Goal: Task Accomplishment & Management: Use online tool/utility

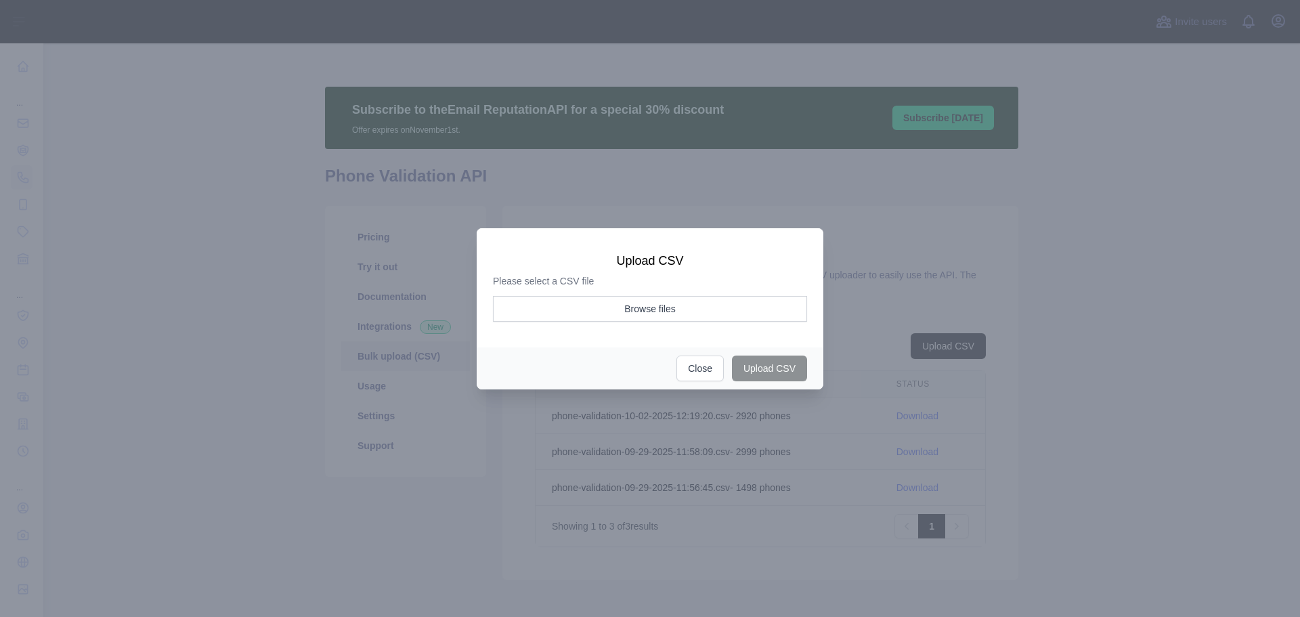
click at [523, 456] on div at bounding box center [650, 308] width 1300 height 617
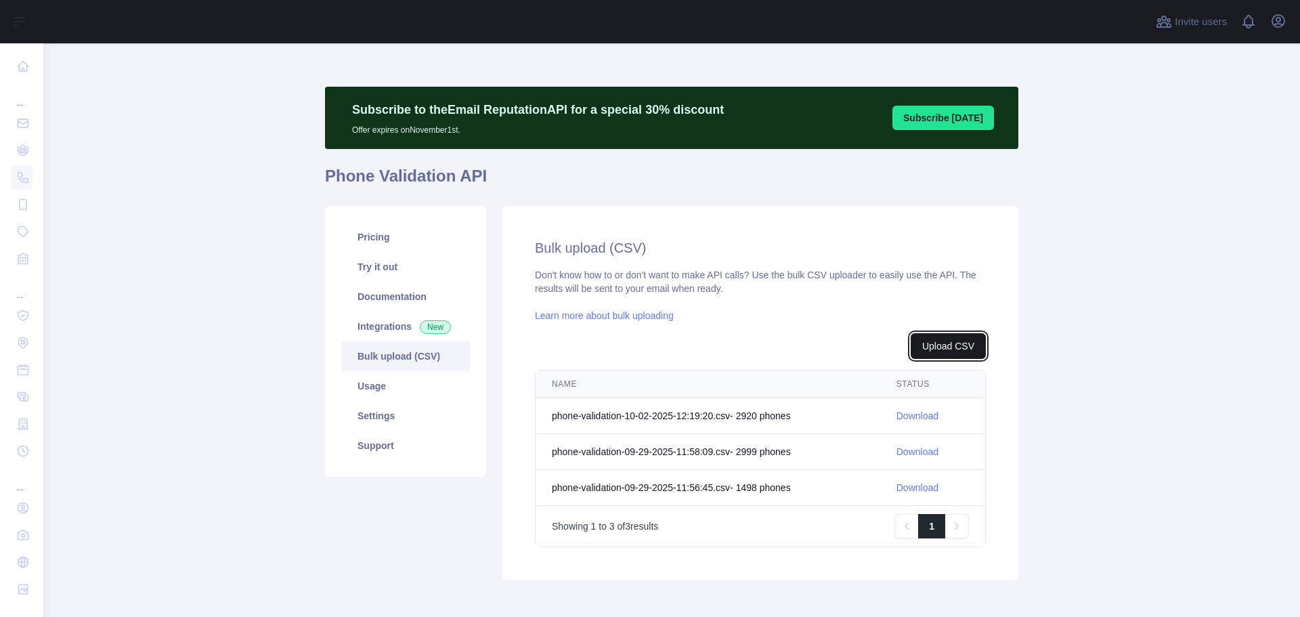
click at [921, 343] on button "Upload CSV" at bounding box center [947, 346] width 75 height 26
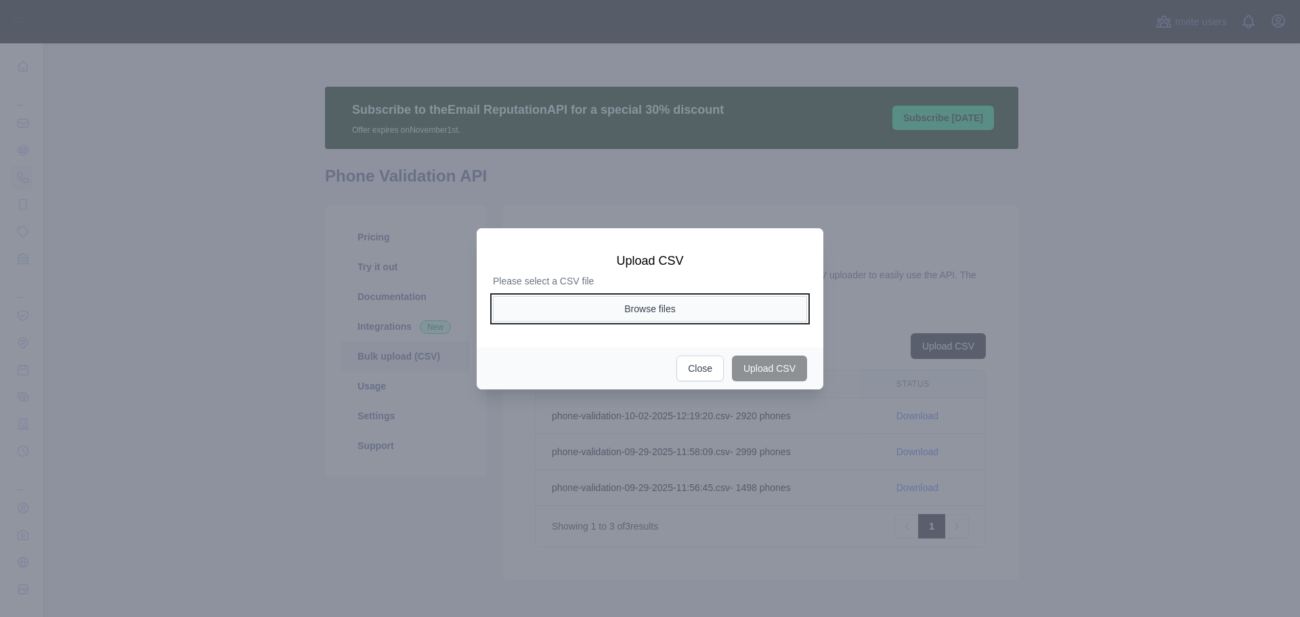
click at [658, 308] on button "Browse files" at bounding box center [650, 309] width 314 height 26
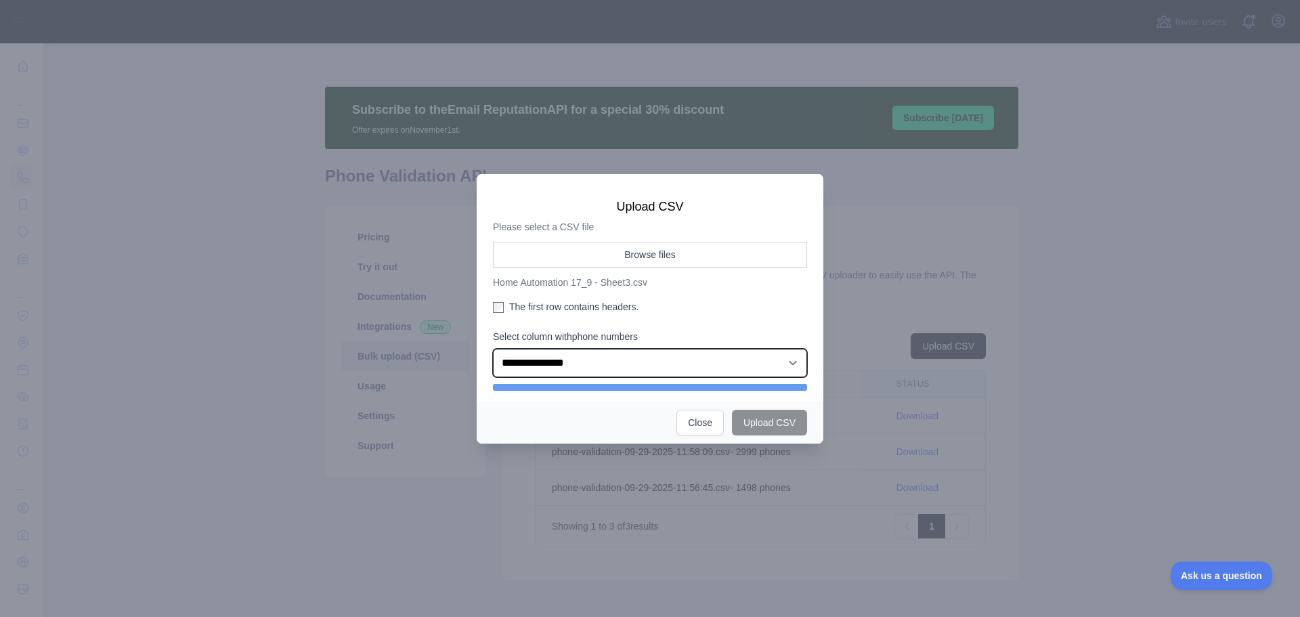
click at [608, 365] on select "**********" at bounding box center [650, 363] width 314 height 28
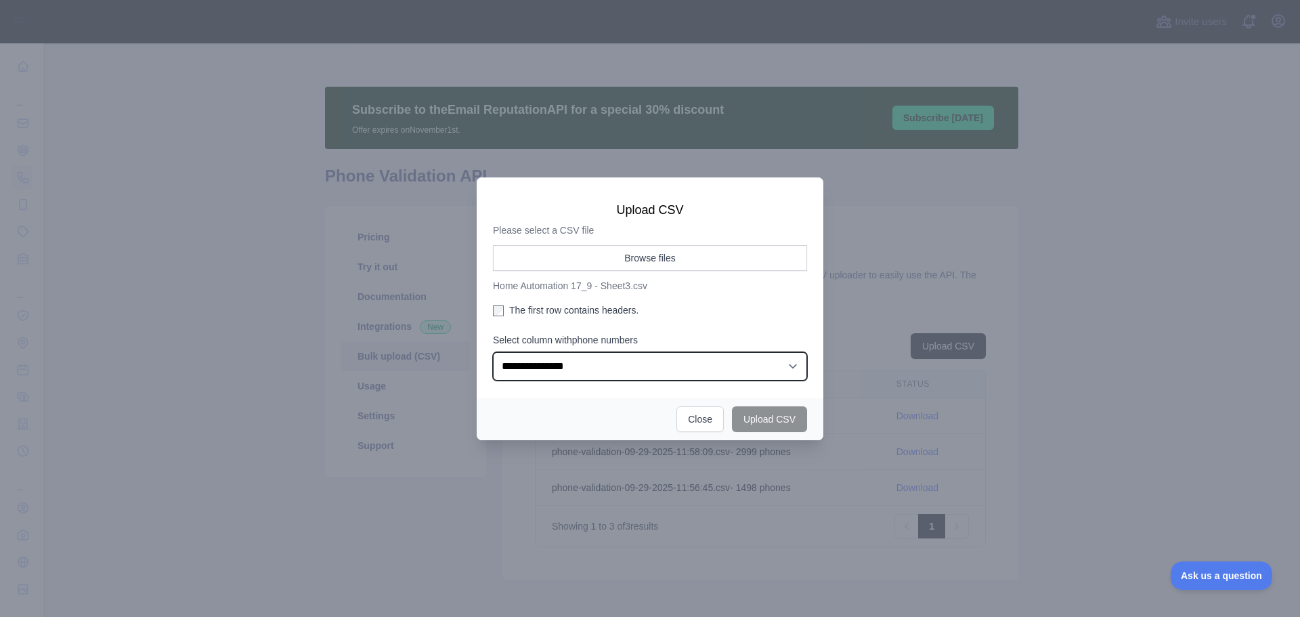
select select "*"
click at [493, 352] on select "**********" at bounding box center [650, 366] width 314 height 28
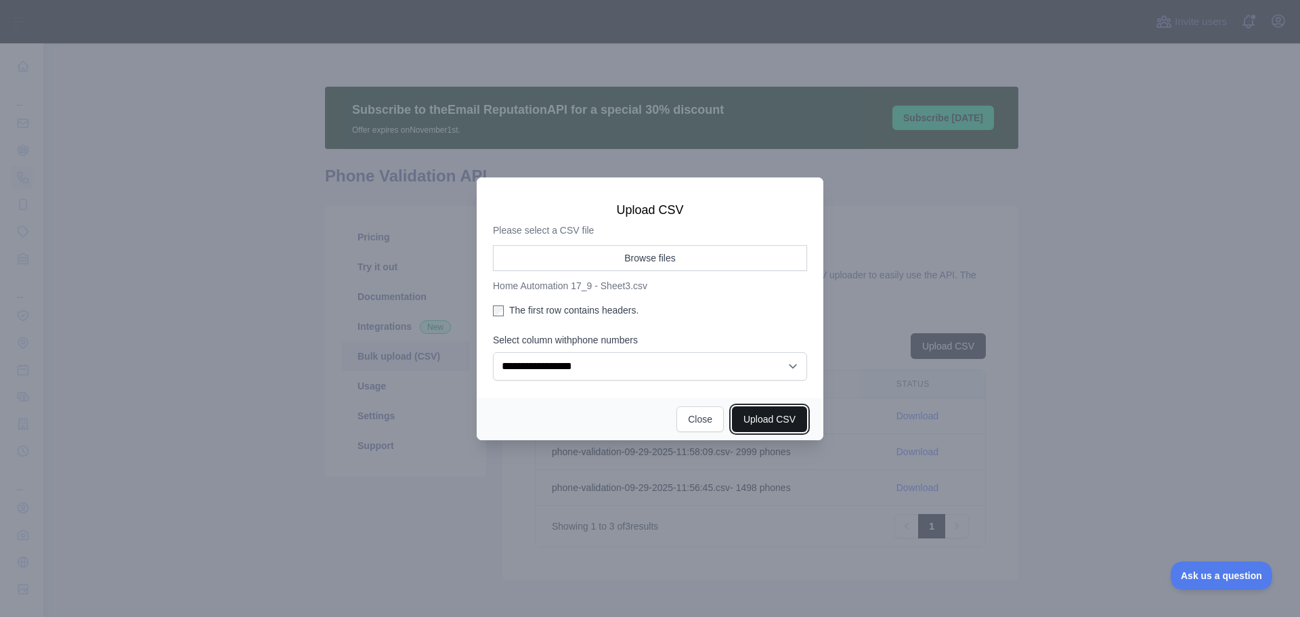
click at [773, 421] on button "Upload CSV" at bounding box center [769, 419] width 75 height 26
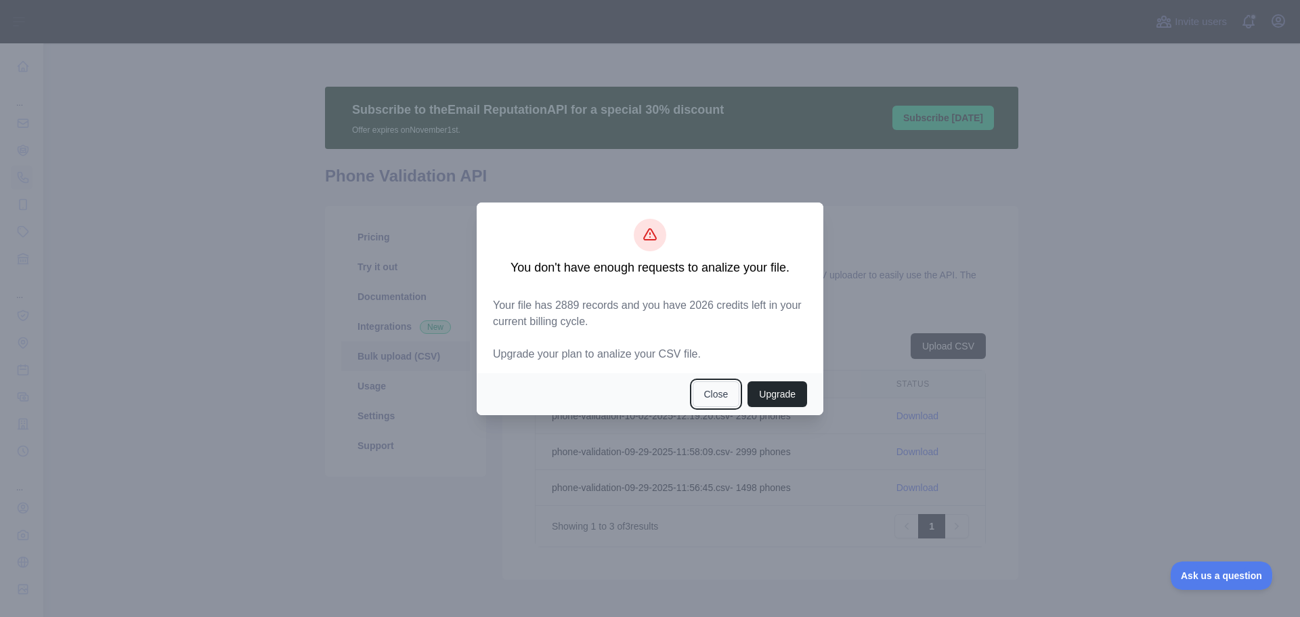
click at [710, 395] on button "Close" at bounding box center [715, 394] width 47 height 26
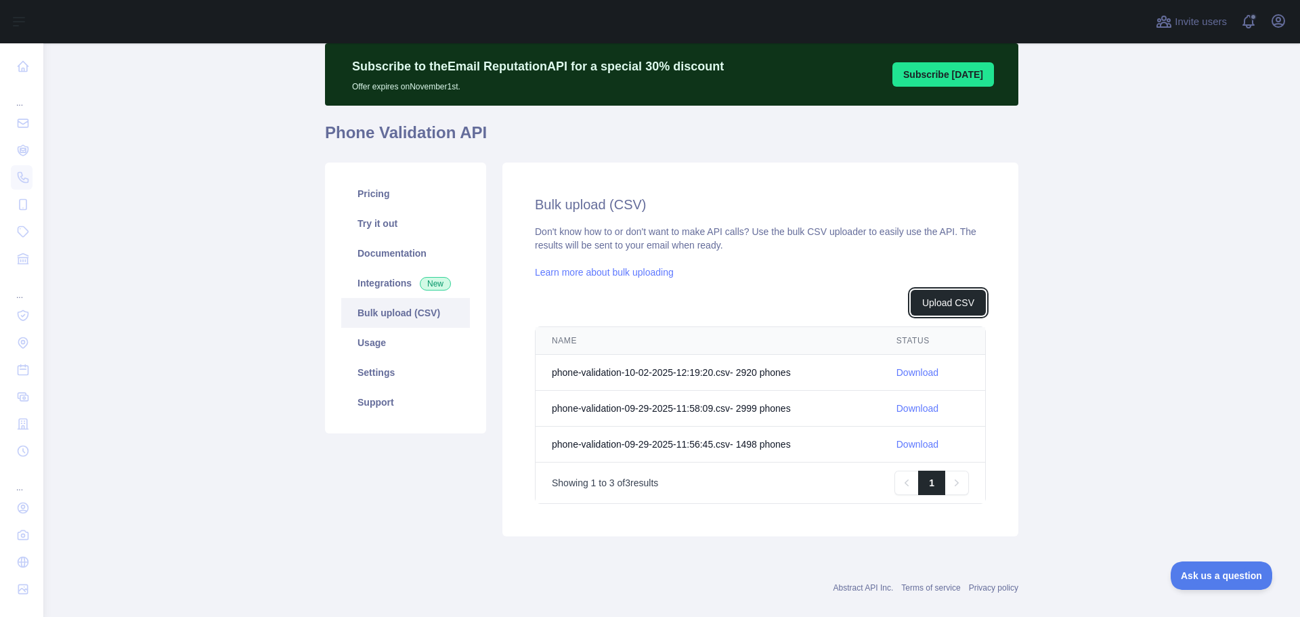
scroll to position [63, 0]
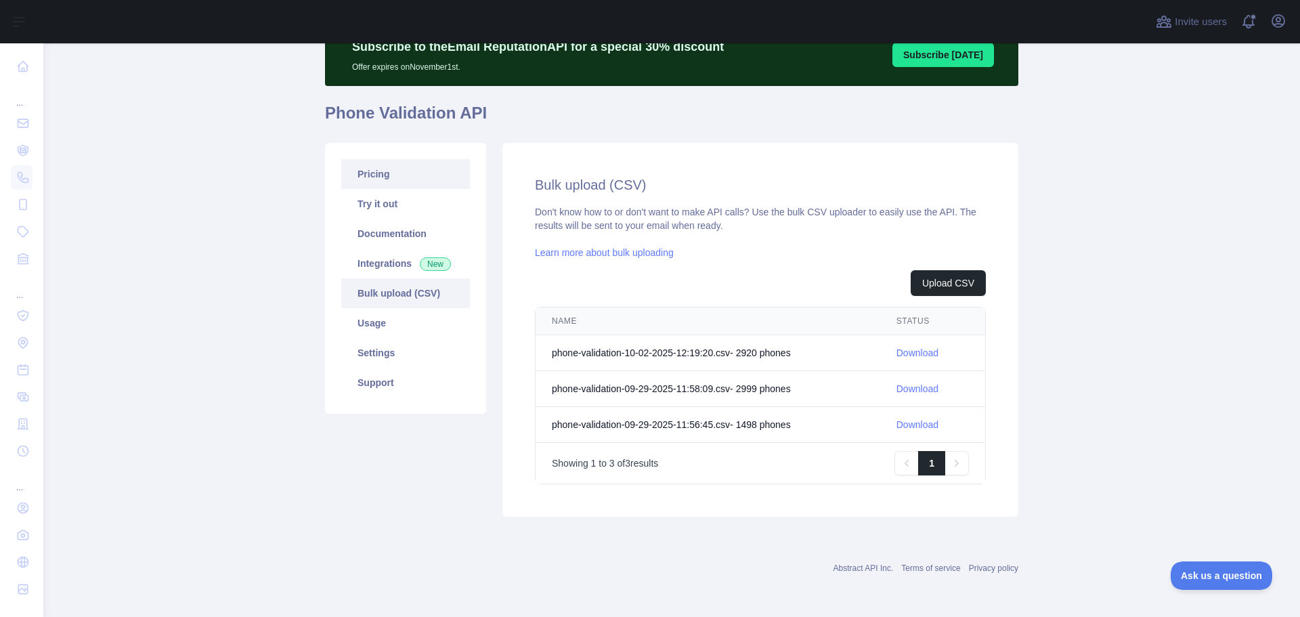
click at [391, 179] on link "Pricing" at bounding box center [405, 174] width 129 height 30
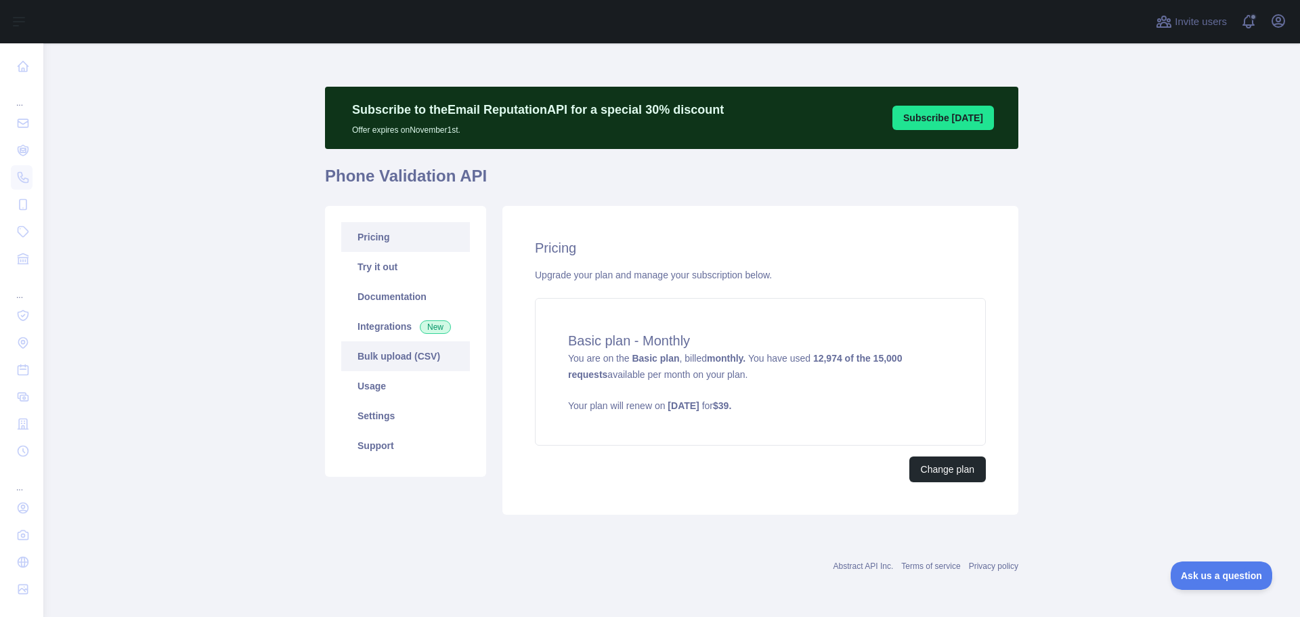
click at [401, 361] on link "Bulk upload (CSV)" at bounding box center [405, 356] width 129 height 30
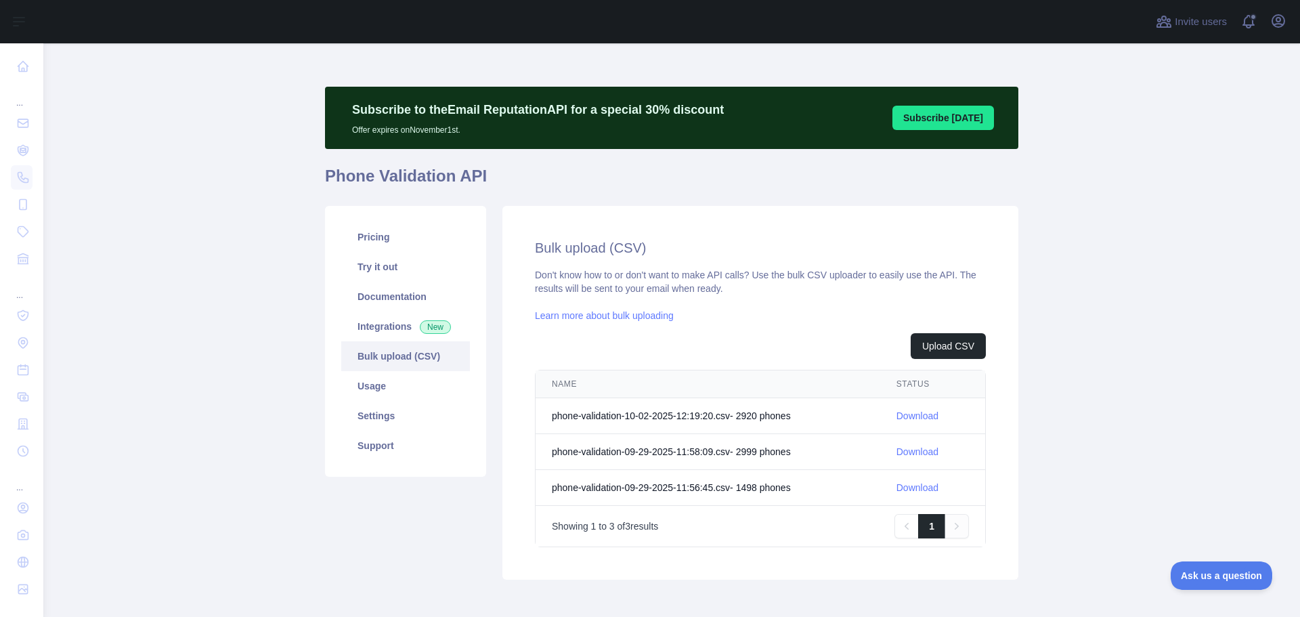
click at [958, 517] on link "Next" at bounding box center [956, 526] width 24 height 24
click at [379, 238] on link "Pricing" at bounding box center [405, 237] width 129 height 30
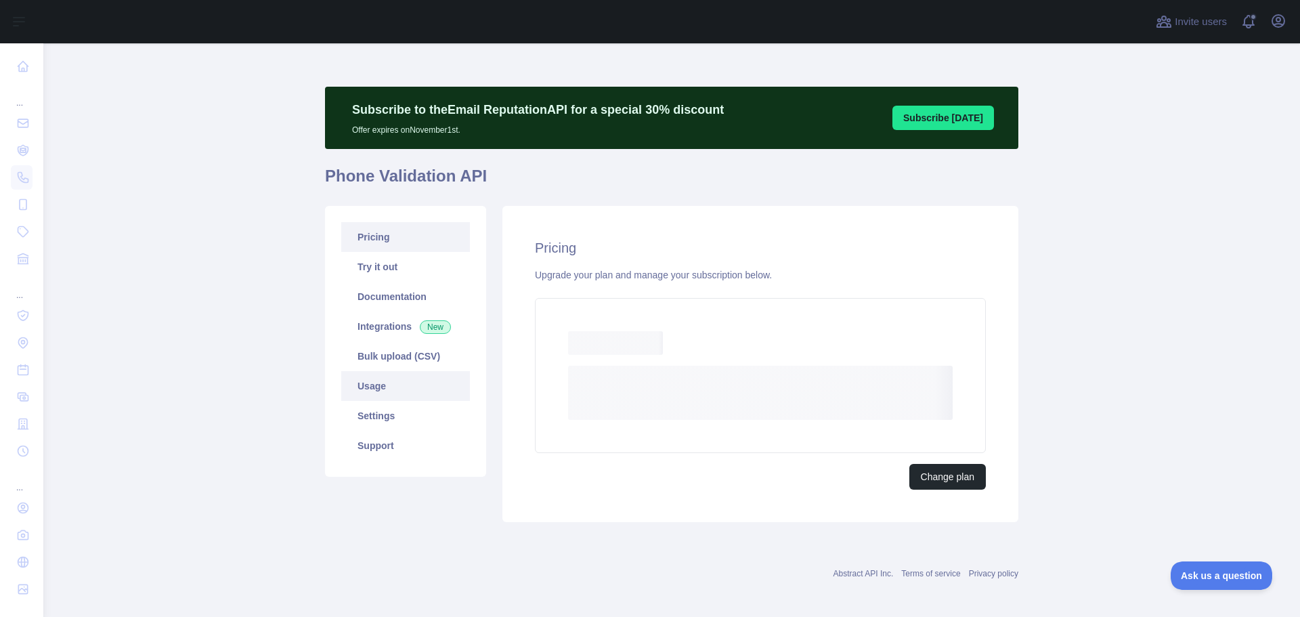
click at [397, 389] on link "Usage" at bounding box center [405, 386] width 129 height 30
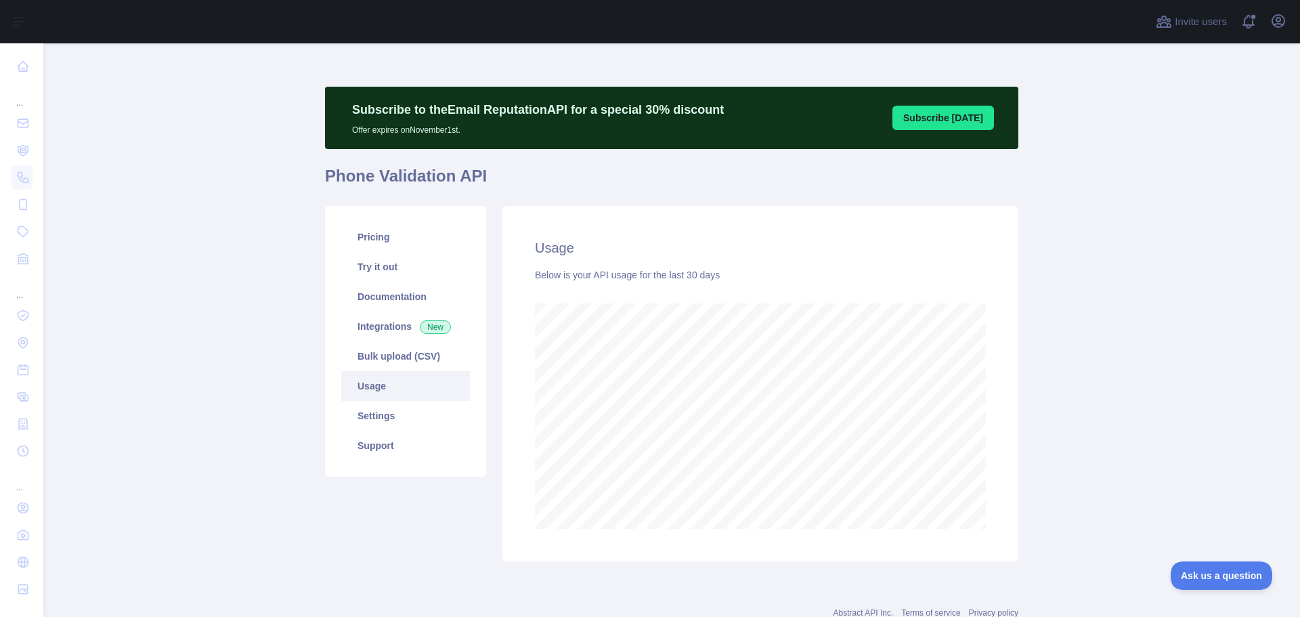
scroll to position [573, 1246]
click at [380, 352] on link "Bulk upload (CSV)" at bounding box center [405, 356] width 129 height 30
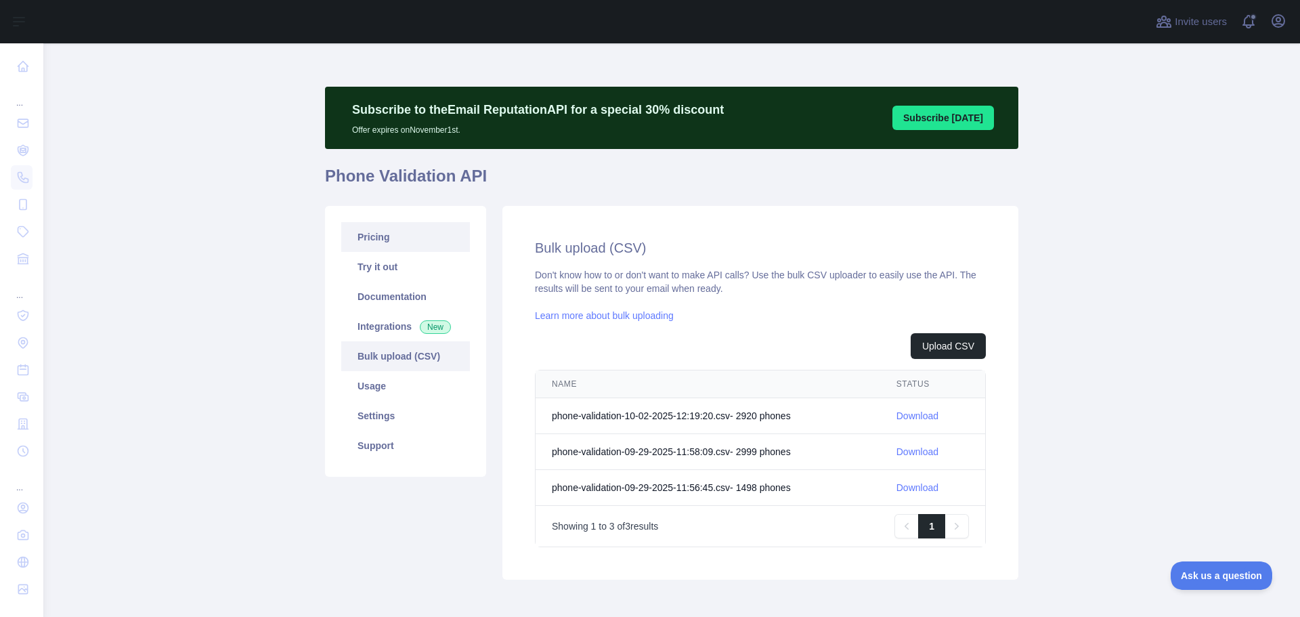
click at [351, 235] on link "Pricing" at bounding box center [405, 237] width 129 height 30
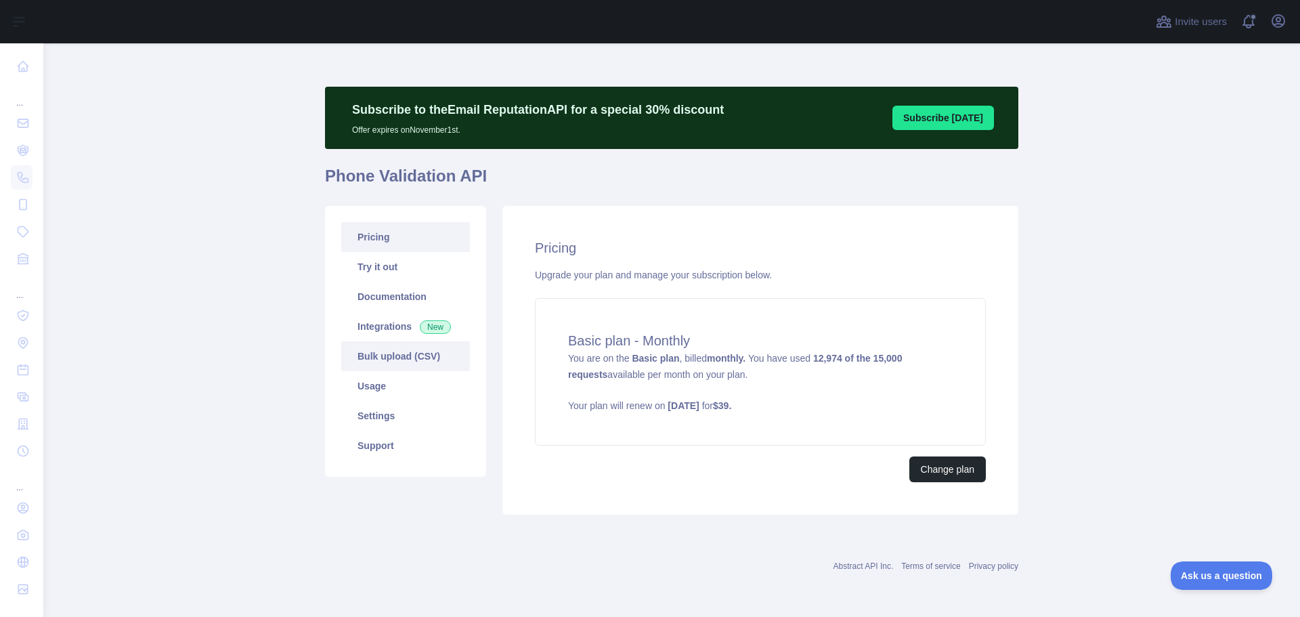
click at [405, 359] on link "Bulk upload (CSV)" at bounding box center [405, 356] width 129 height 30
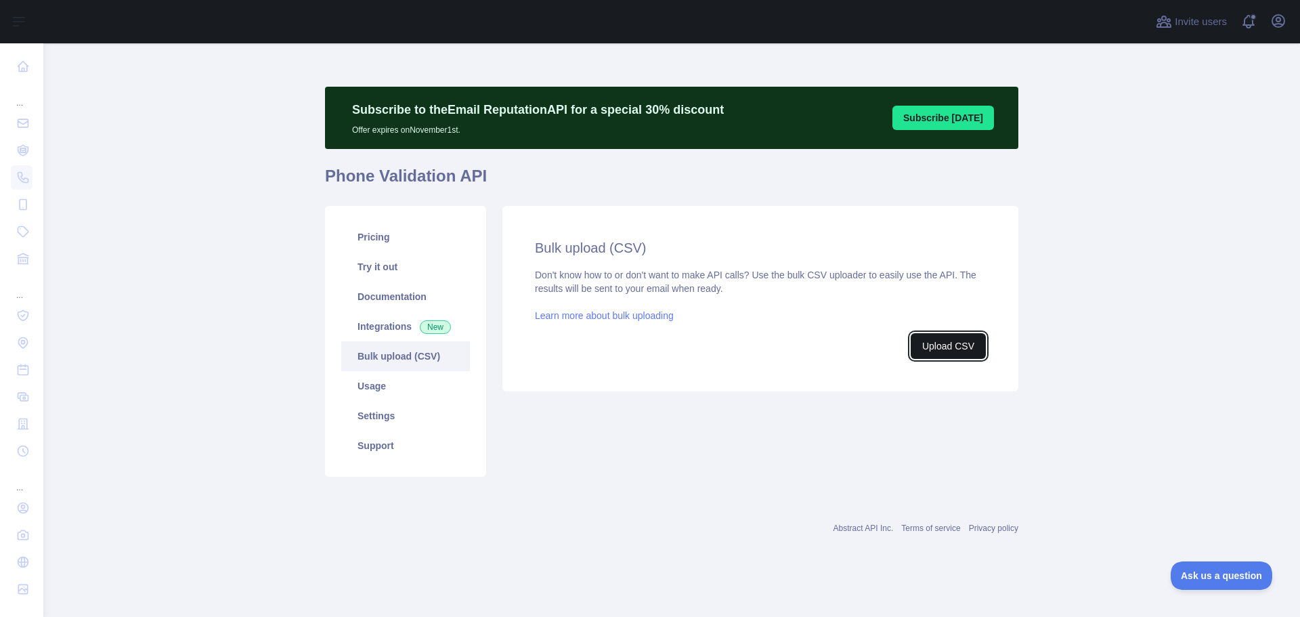
click at [959, 345] on button "Upload CSV" at bounding box center [947, 346] width 75 height 26
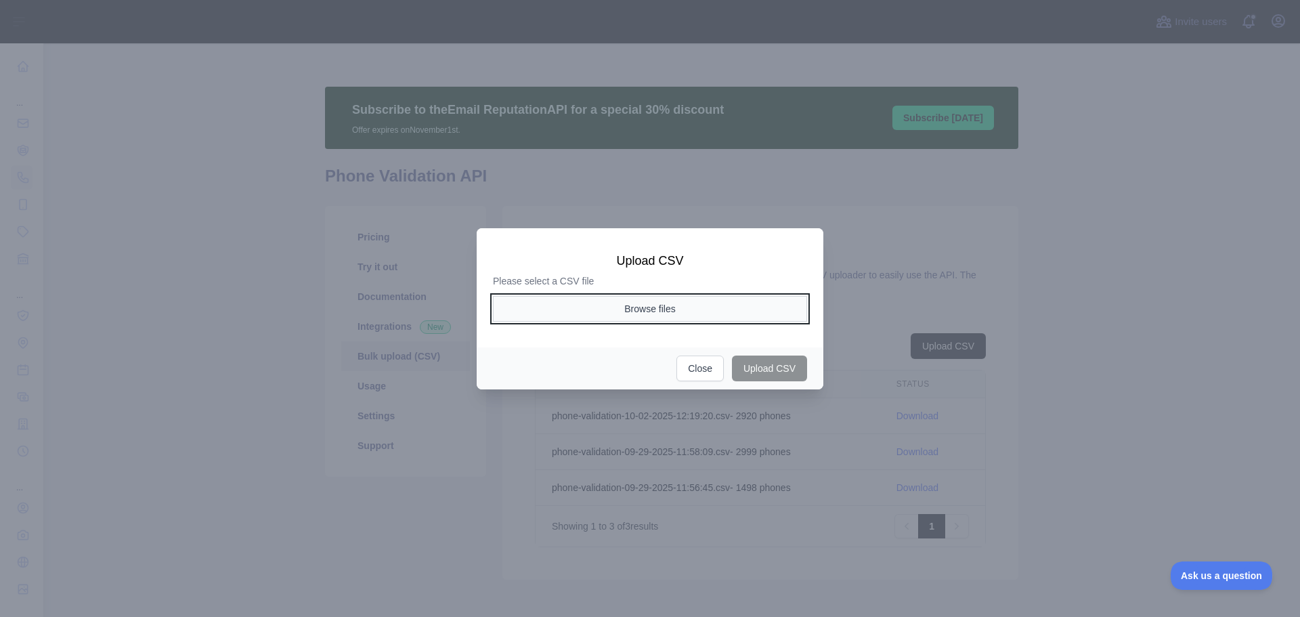
click at [655, 309] on button "Browse files" at bounding box center [650, 309] width 314 height 26
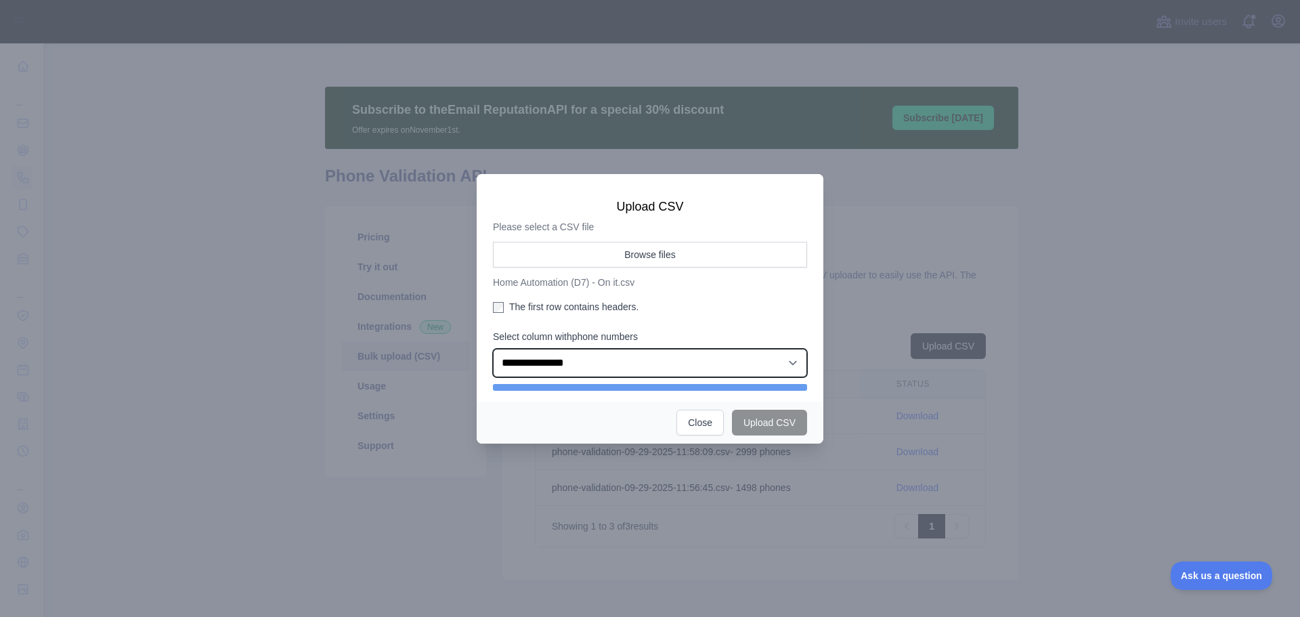
click at [592, 361] on select "**********" at bounding box center [650, 363] width 314 height 28
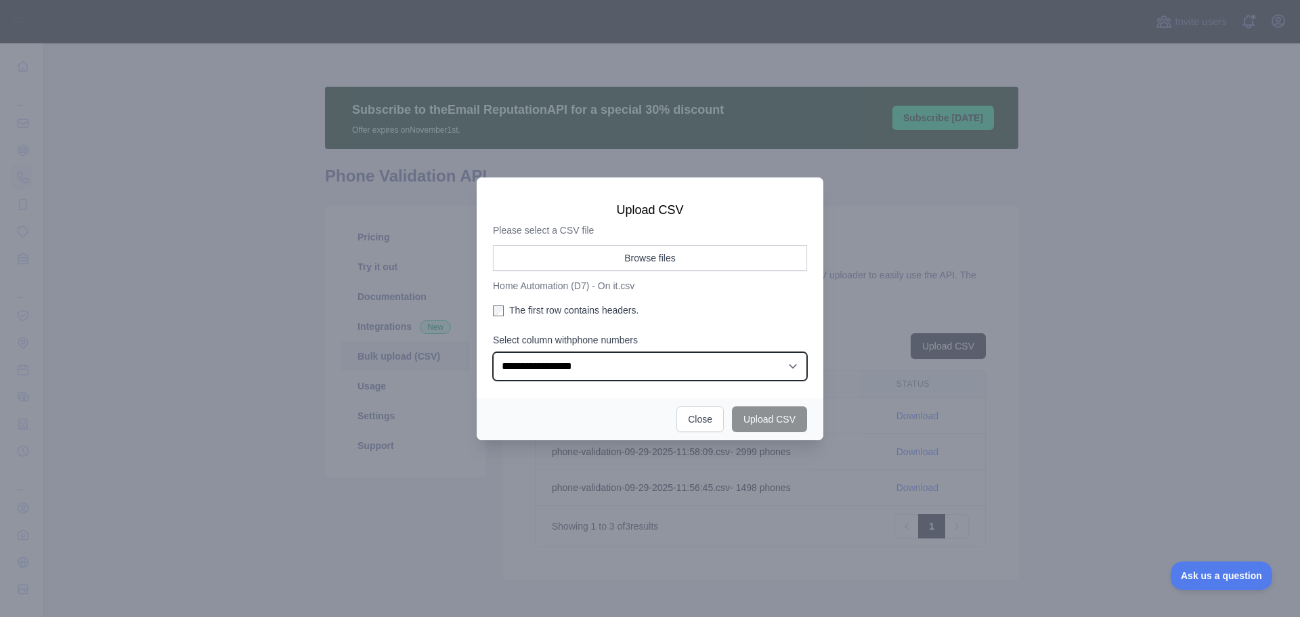
click at [493, 352] on select "**********" at bounding box center [650, 366] width 314 height 28
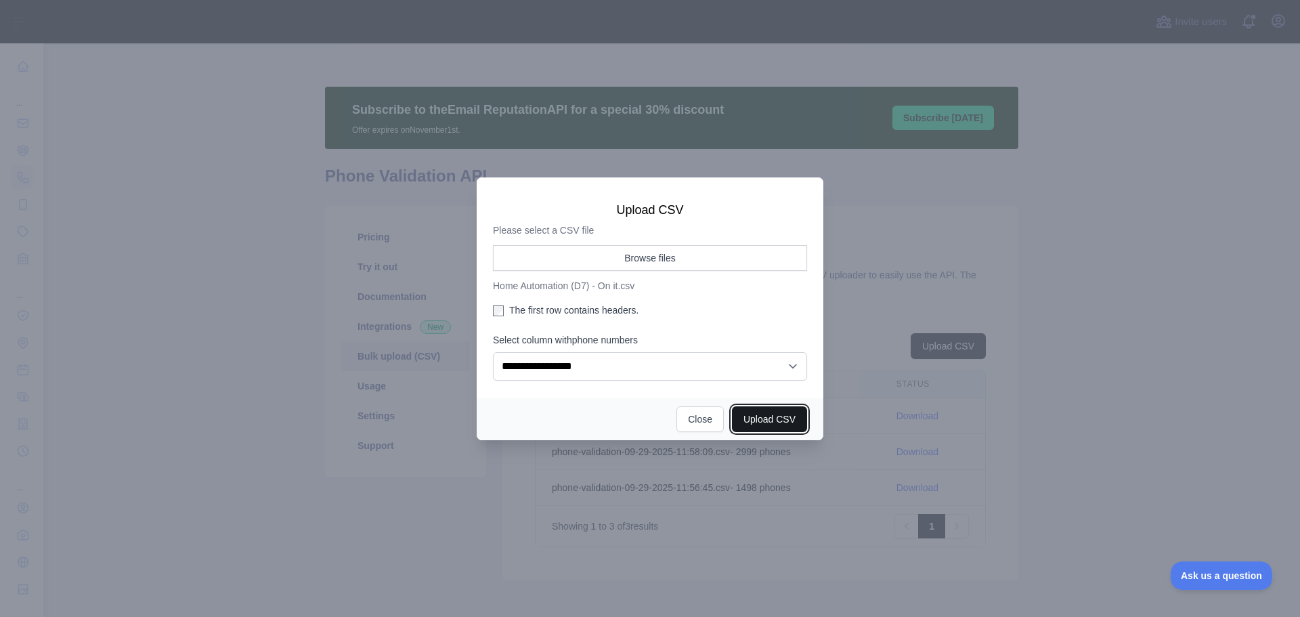
click at [777, 425] on button "Upload CSV" at bounding box center [769, 419] width 75 height 26
select select "**"
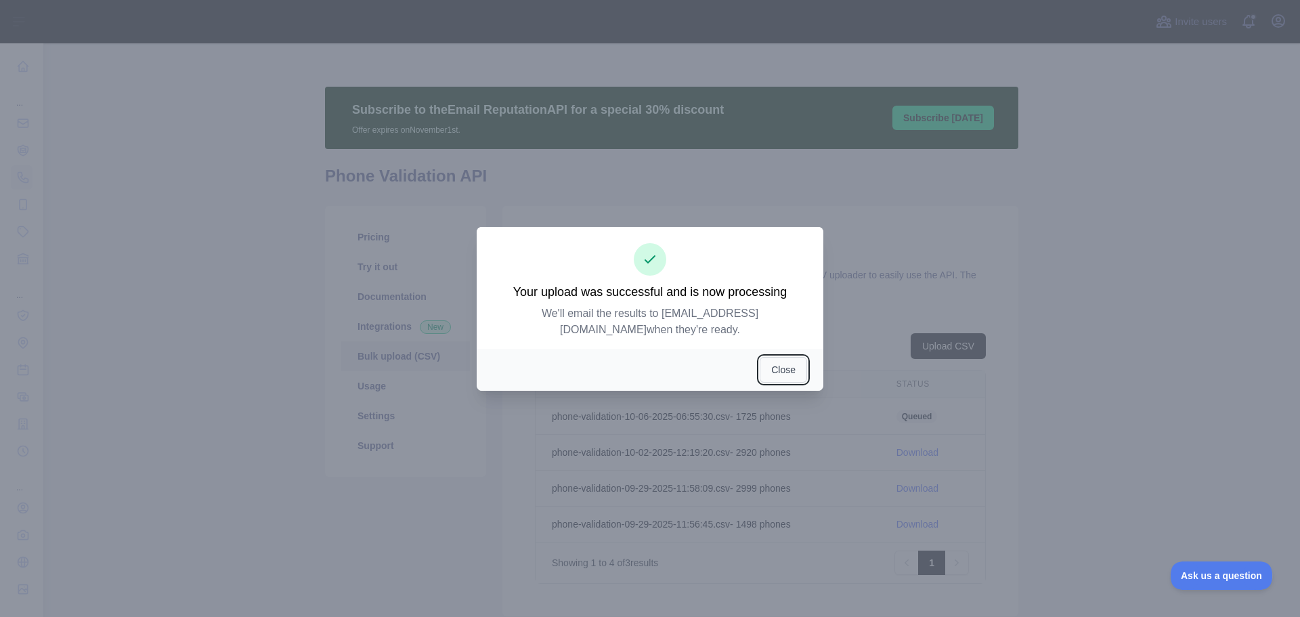
click at [786, 368] on button "Close" at bounding box center [782, 370] width 47 height 26
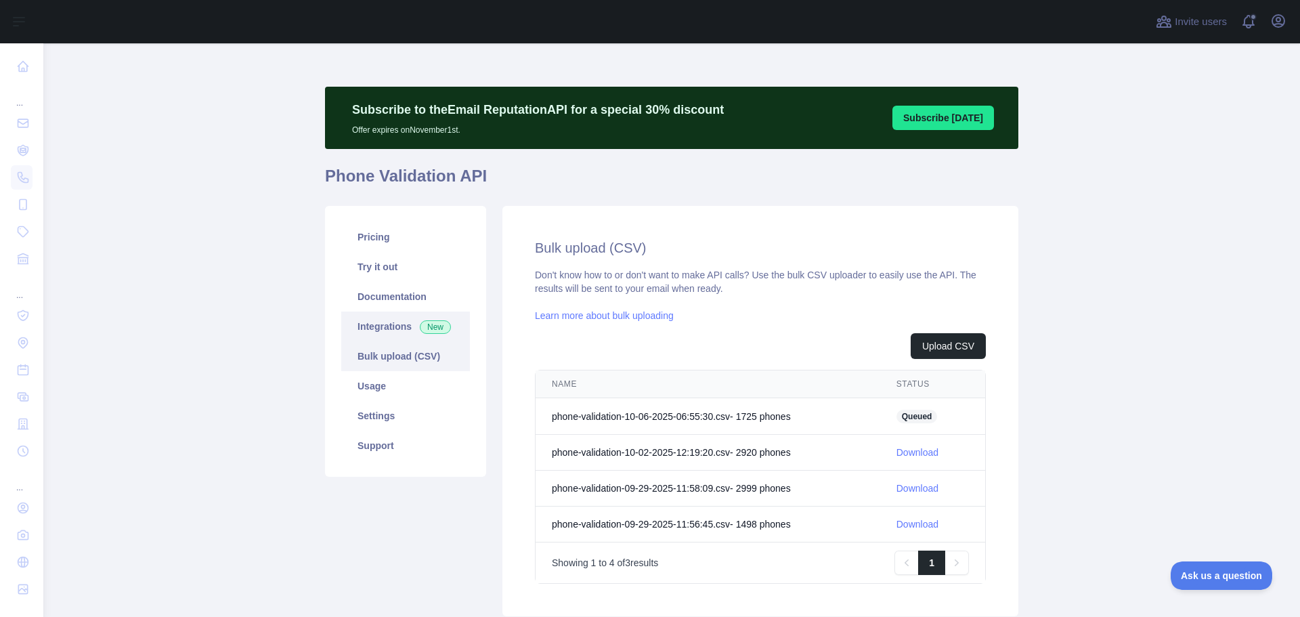
click at [392, 334] on link "Integrations New" at bounding box center [405, 326] width 129 height 30
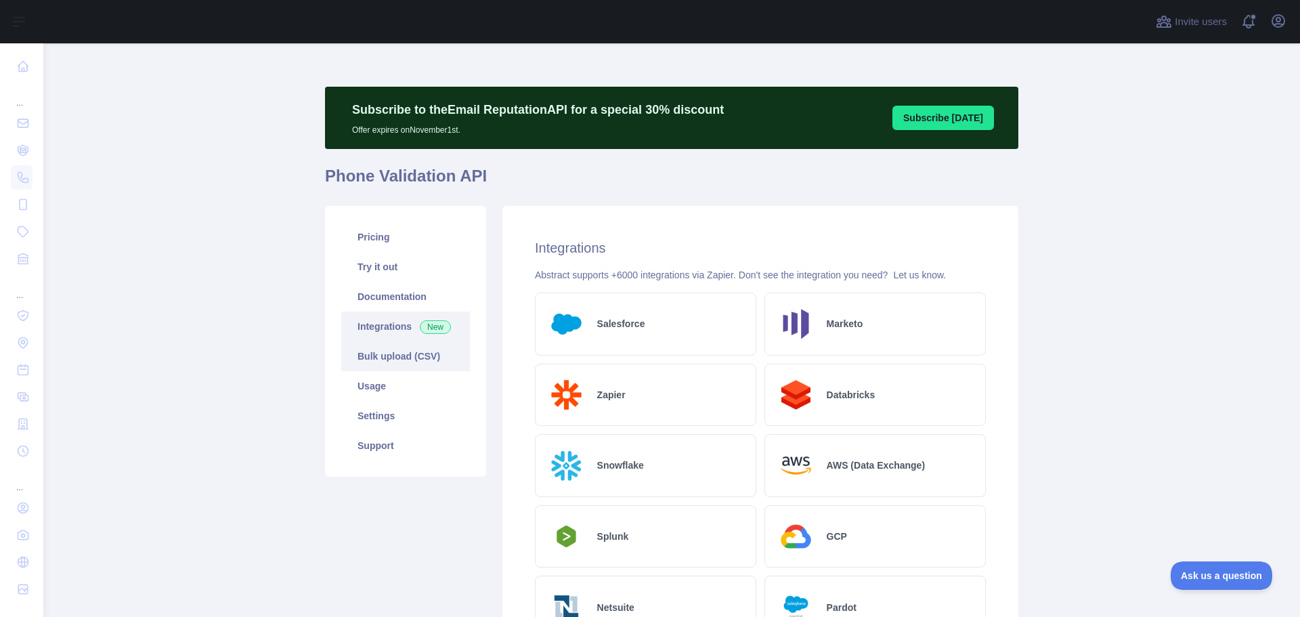
click at [392, 347] on link "Bulk upload (CSV)" at bounding box center [405, 356] width 129 height 30
